Goal: Task Accomplishment & Management: Manage account settings

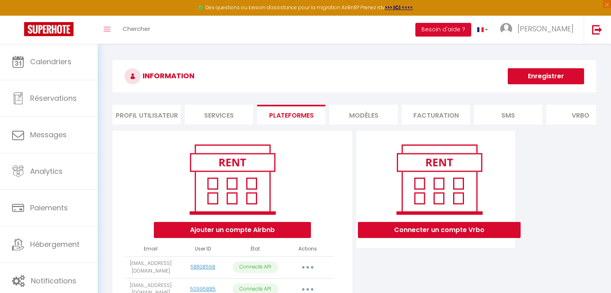
scroll to position [73, 0]
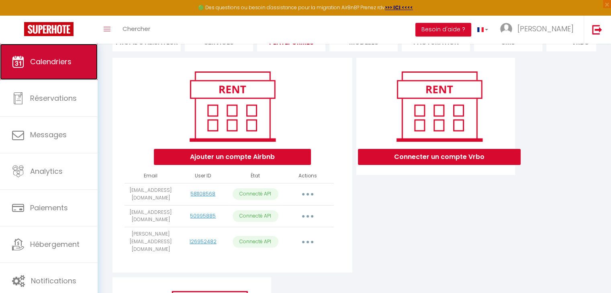
click at [50, 61] on span "Calendriers" at bounding box center [50, 62] width 41 height 10
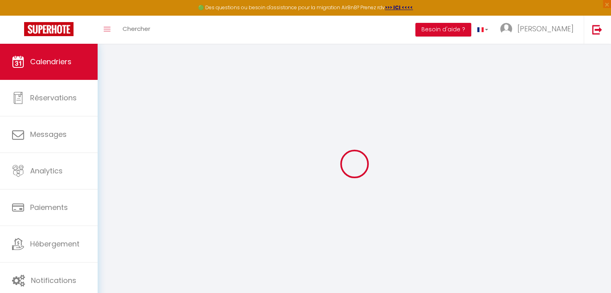
select select
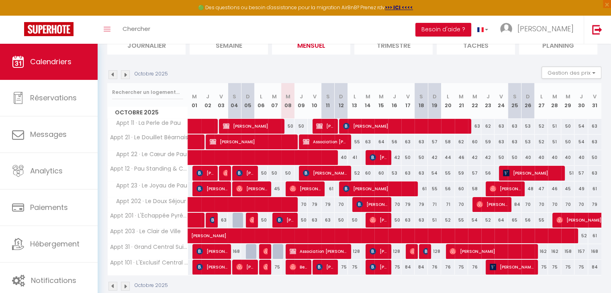
scroll to position [70, 0]
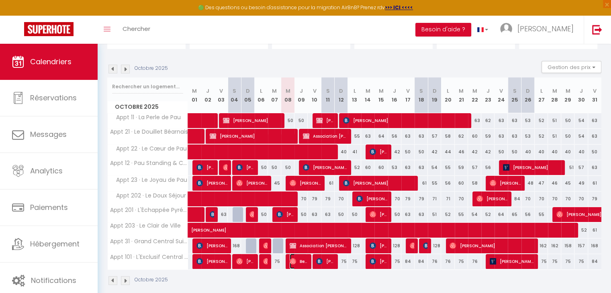
click at [299, 262] on span "Bellancille Uwamaliya" at bounding box center [299, 261] width 18 height 15
select select "OK"
select select "0"
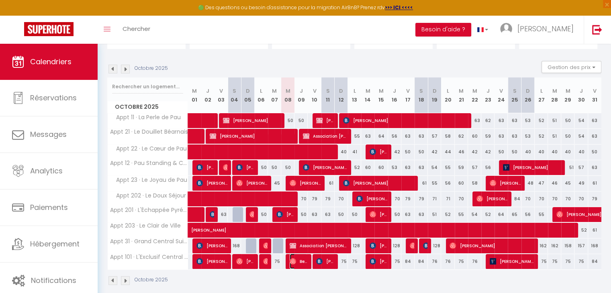
select select "1"
select select
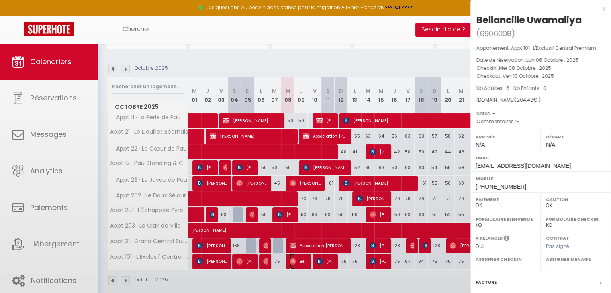
select select "51737"
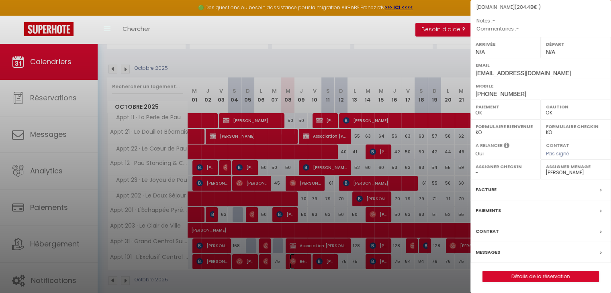
scroll to position [79, 0]
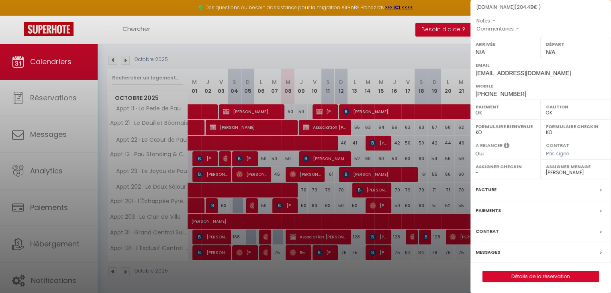
click at [493, 249] on label "Messages" at bounding box center [488, 252] width 25 height 8
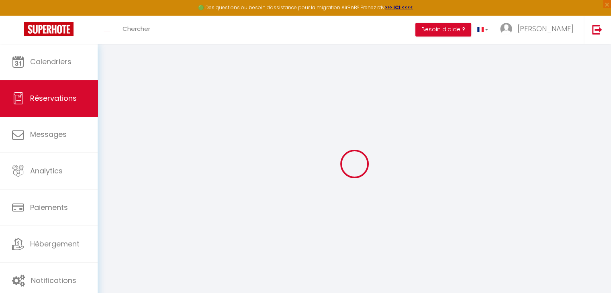
select select
checkbox input "false"
select select
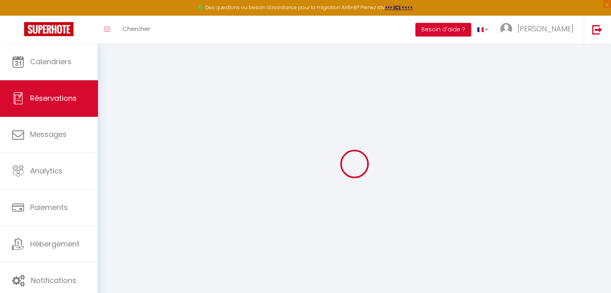
select select
checkbox input "false"
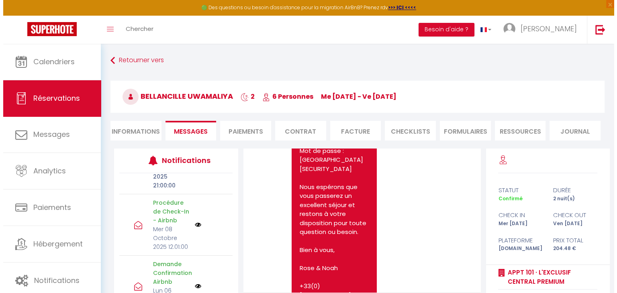
scroll to position [164, 0]
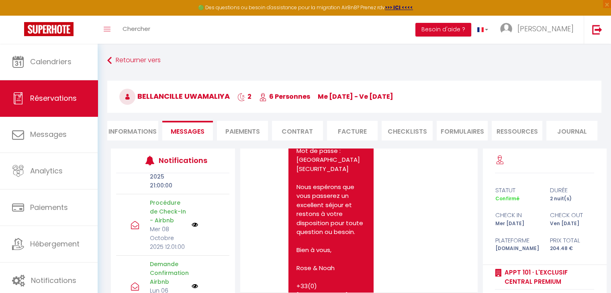
click at [192, 222] on img at bounding box center [195, 225] width 6 height 6
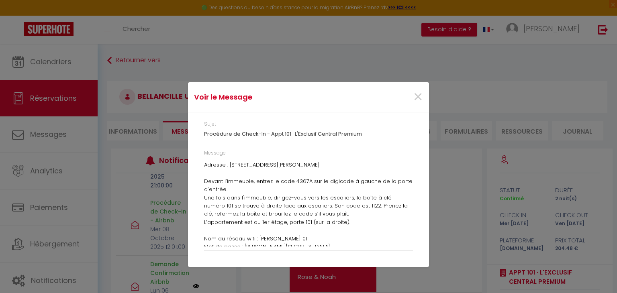
scroll to position [72, 0]
